Goal: Information Seeking & Learning: Compare options

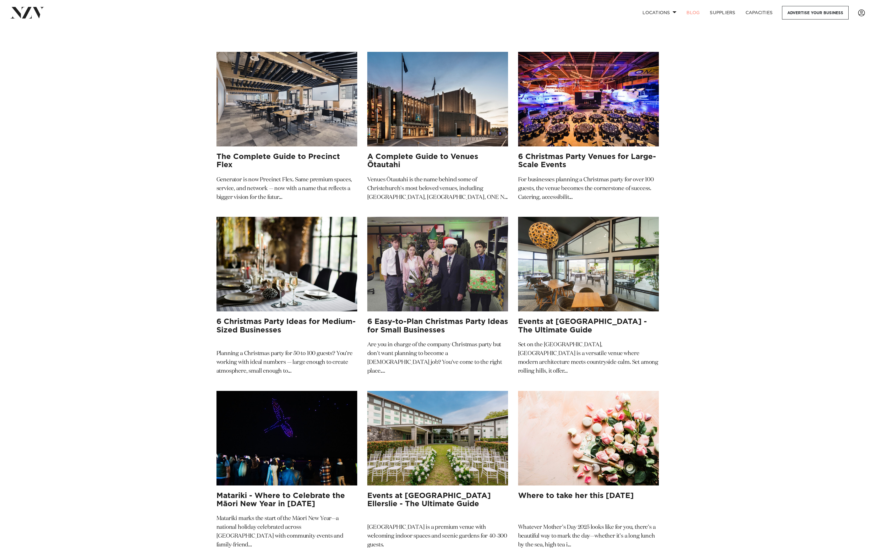
click at [263, 72] on img at bounding box center [287, 99] width 141 height 95
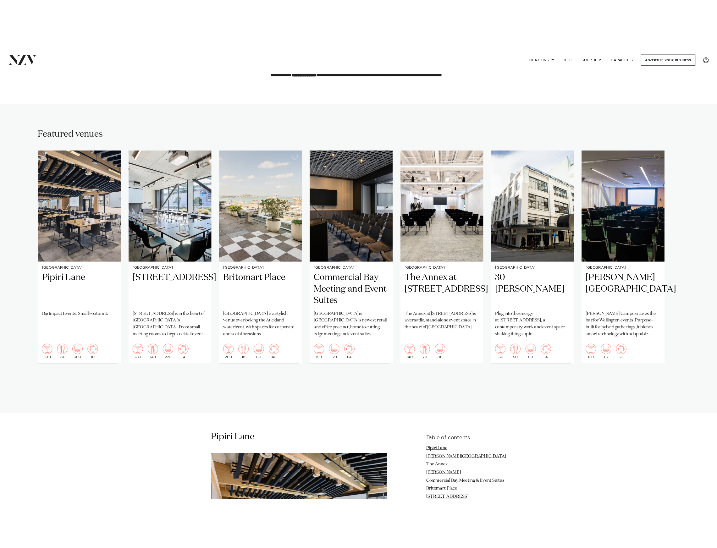
scroll to position [262, 0]
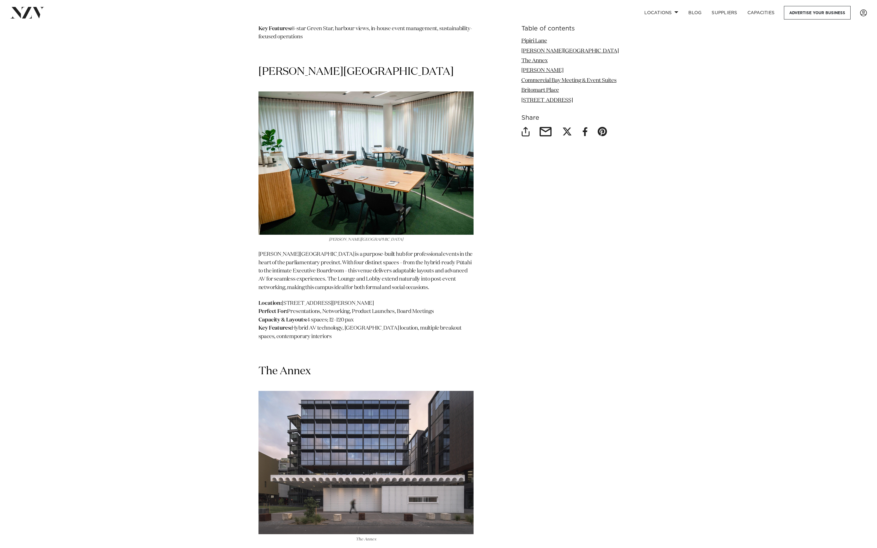
click at [23, 12] on img at bounding box center [27, 12] width 34 height 11
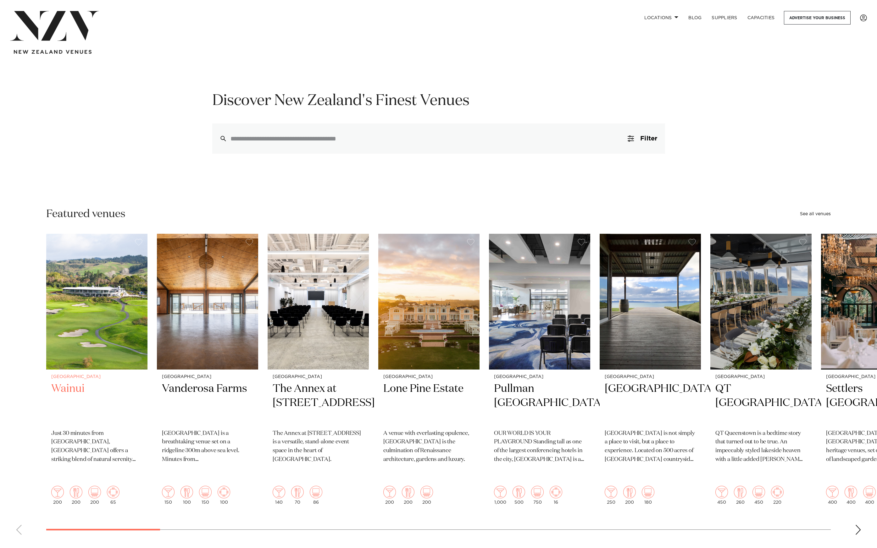
click at [59, 323] on img "1 / 49" at bounding box center [96, 302] width 101 height 136
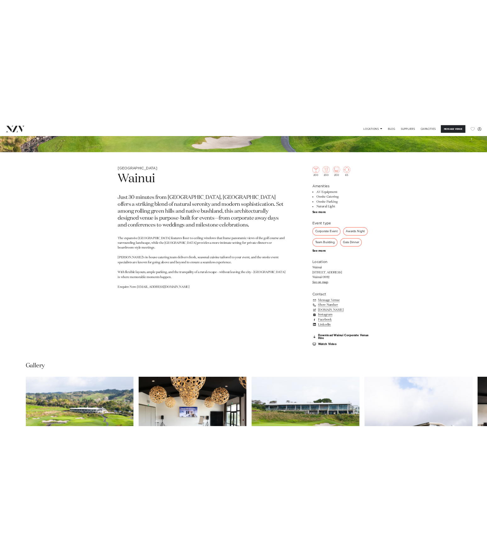
scroll to position [398, 0]
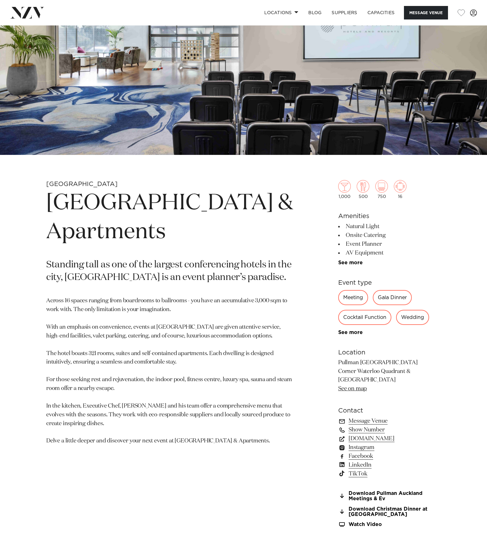
scroll to position [100, 0]
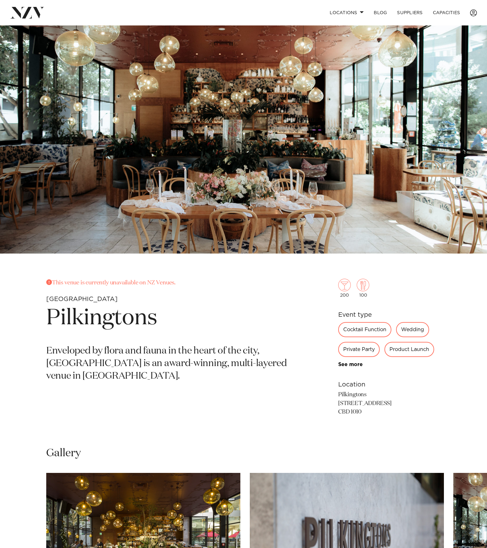
click at [248, 261] on div "Auckland Pilkingtons This venue is currently unavailable on NZ Venues. [GEOGRAP…" at bounding box center [243, 335] width 487 height 620
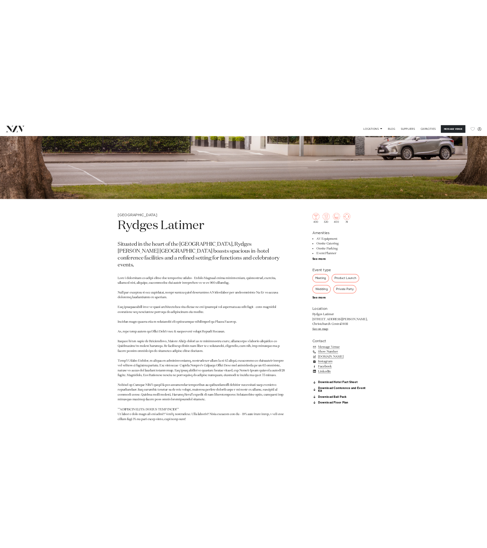
scroll to position [373, 0]
